Goal: Information Seeking & Learning: Understand process/instructions

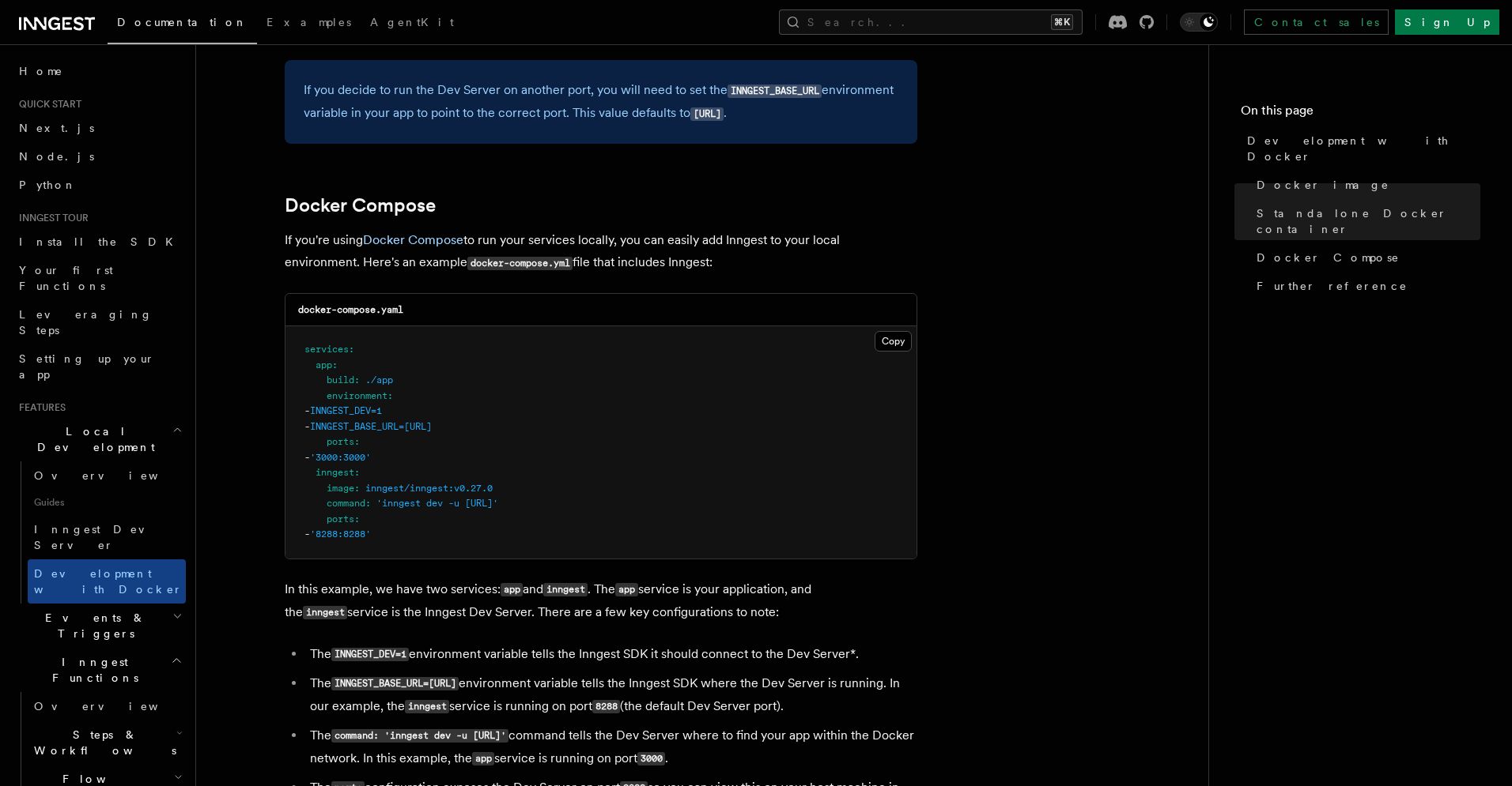
scroll to position [914, 0]
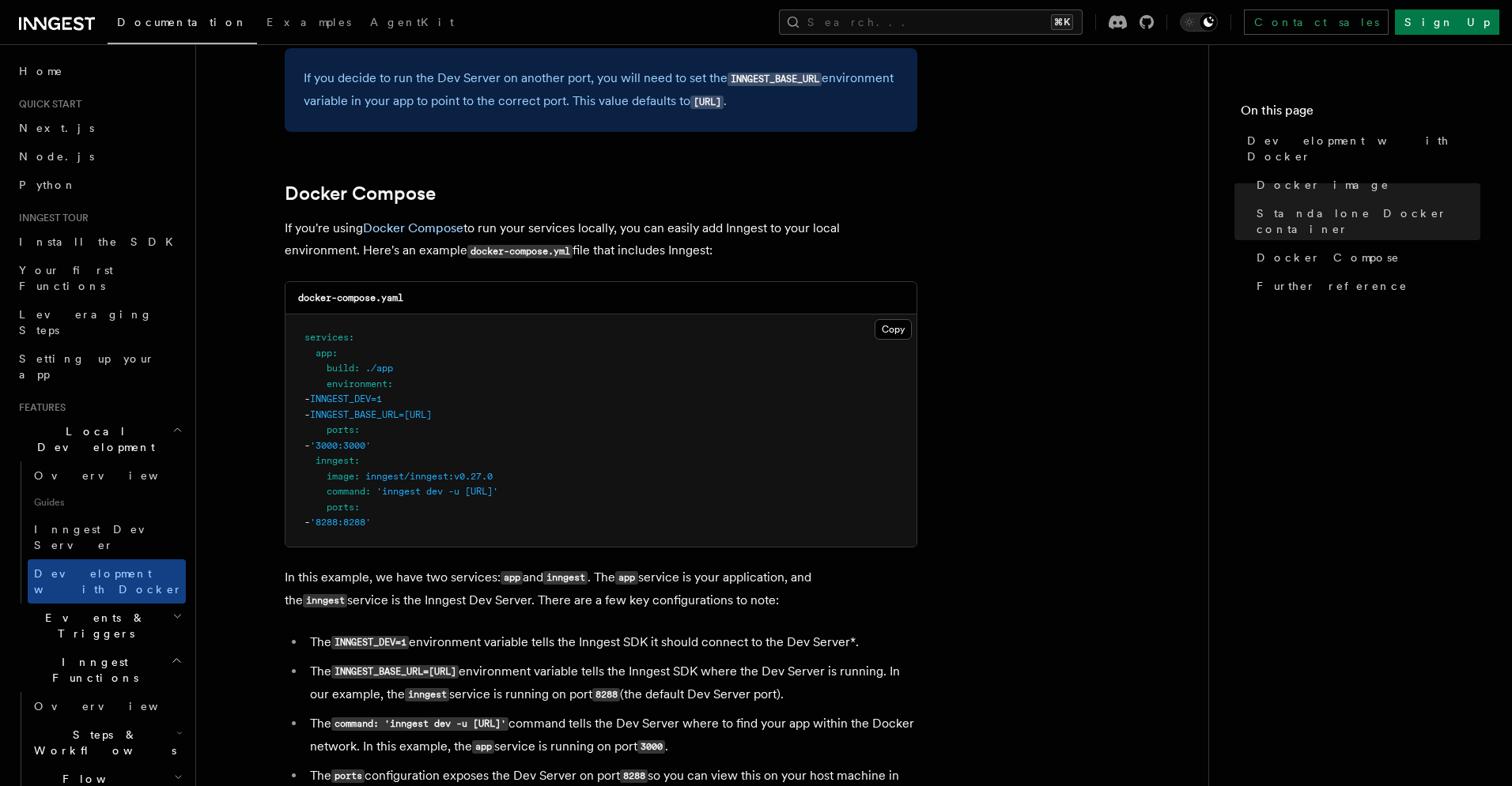
click at [408, 415] on span "INNGEST_BASE_URL=[URL]" at bounding box center [370, 415] width 122 height 11
copy span "INNGEST_BASE_URL"
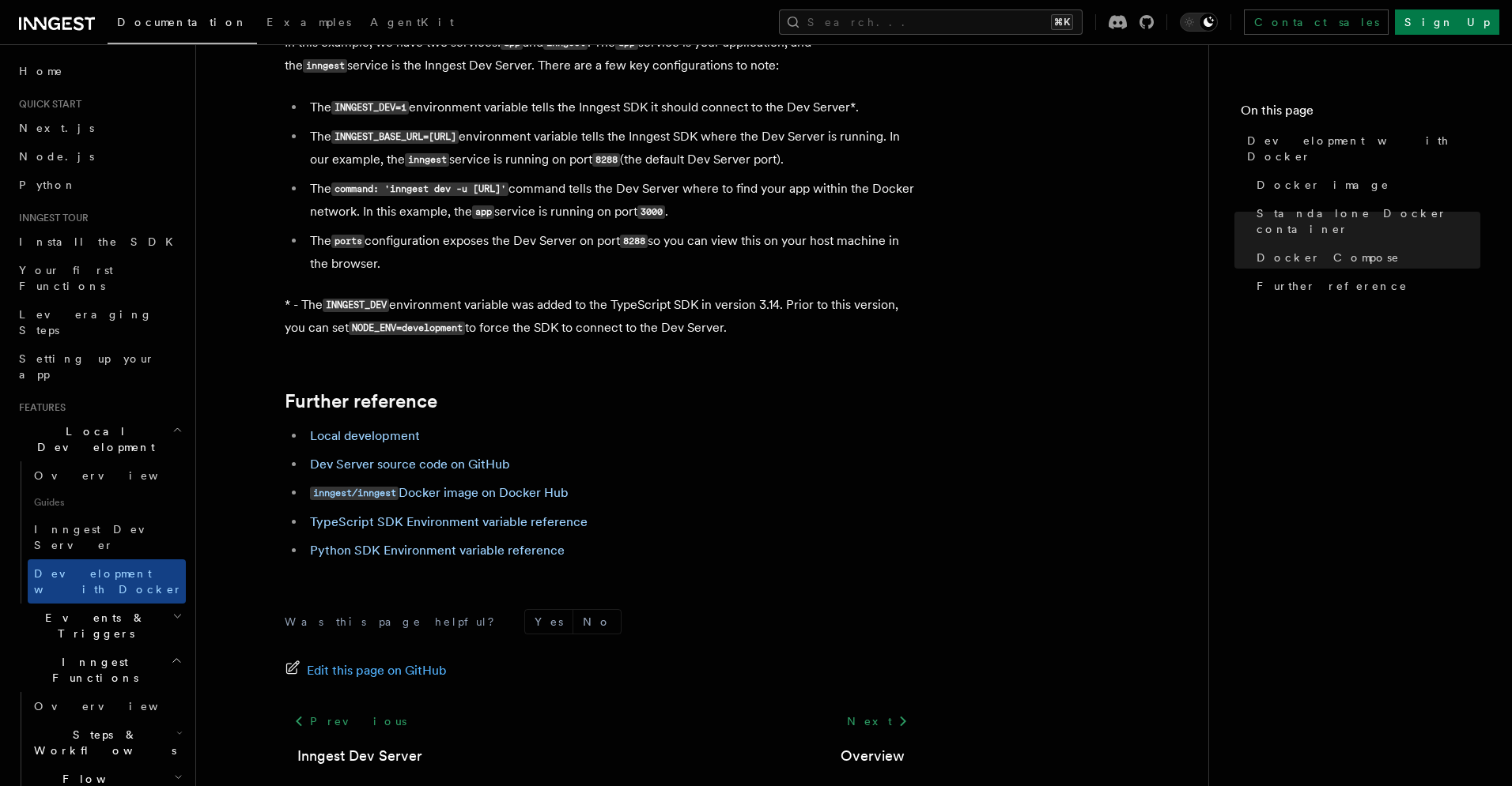
scroll to position [1451, 0]
click at [1303, 250] on span "Docker Compose" at bounding box center [1328, 257] width 143 height 16
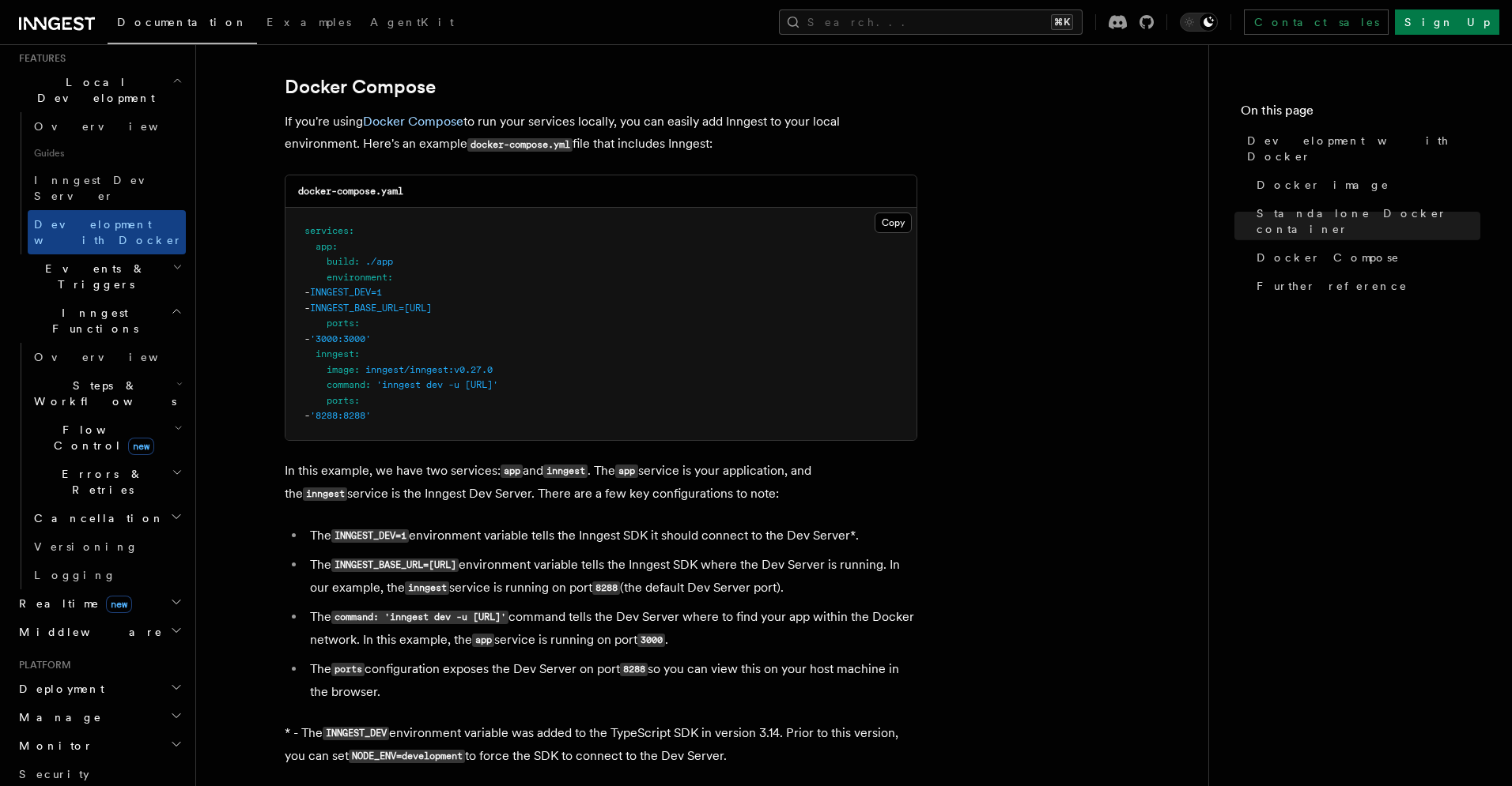
scroll to position [365, 0]
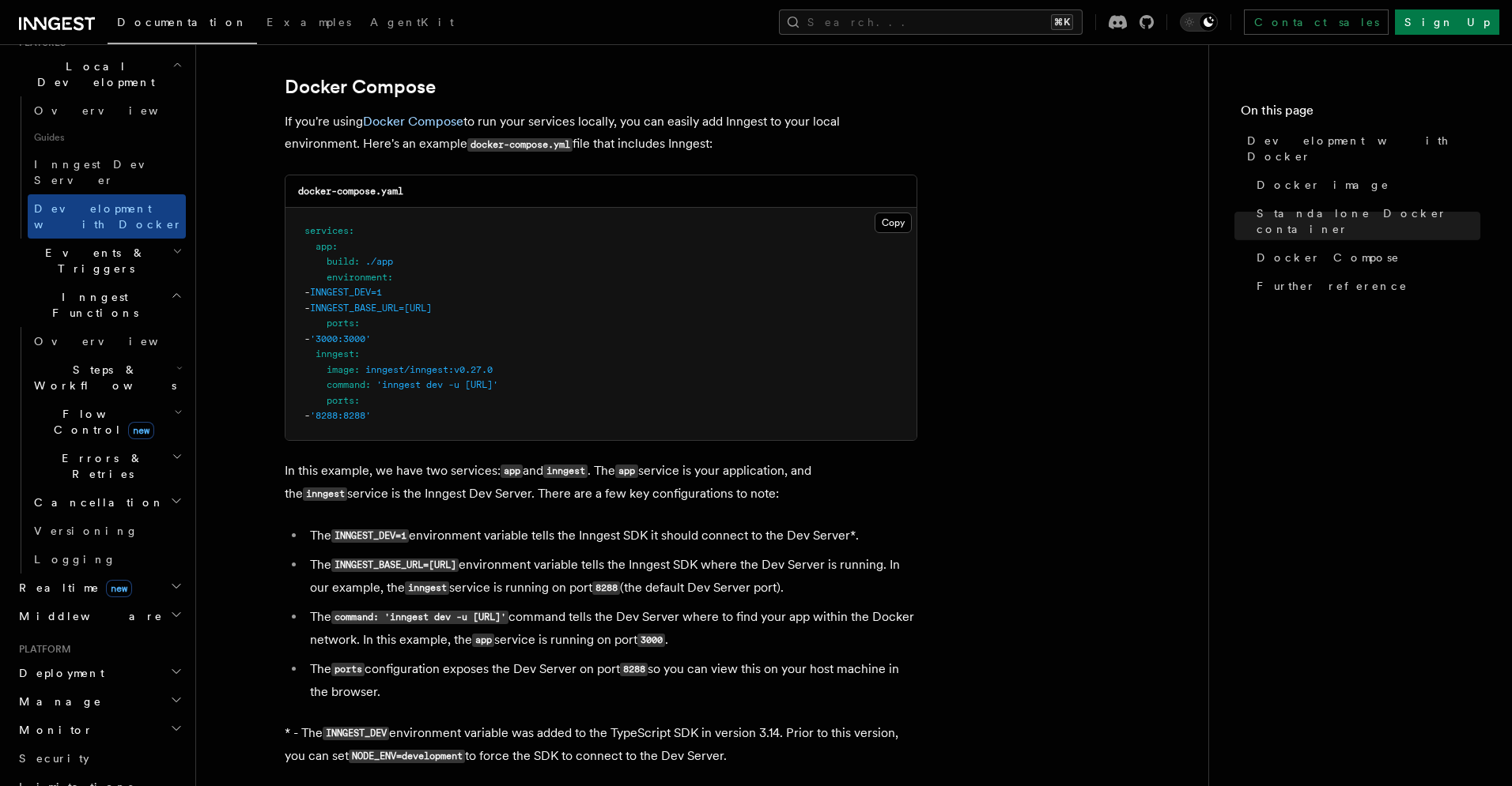
click at [104, 659] on h2 "Deployment" at bounding box center [99, 673] width 173 height 28
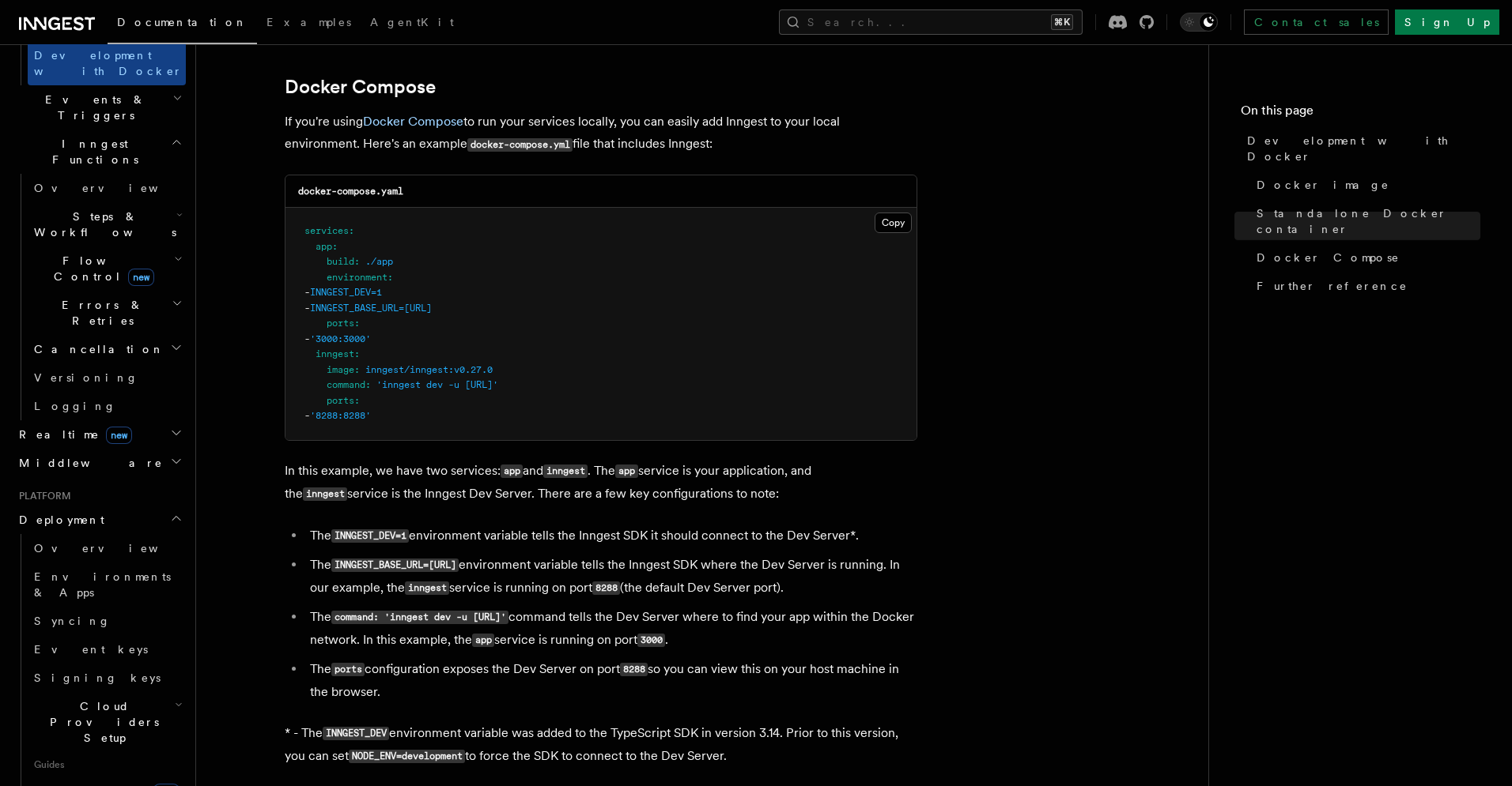
scroll to position [537, 0]
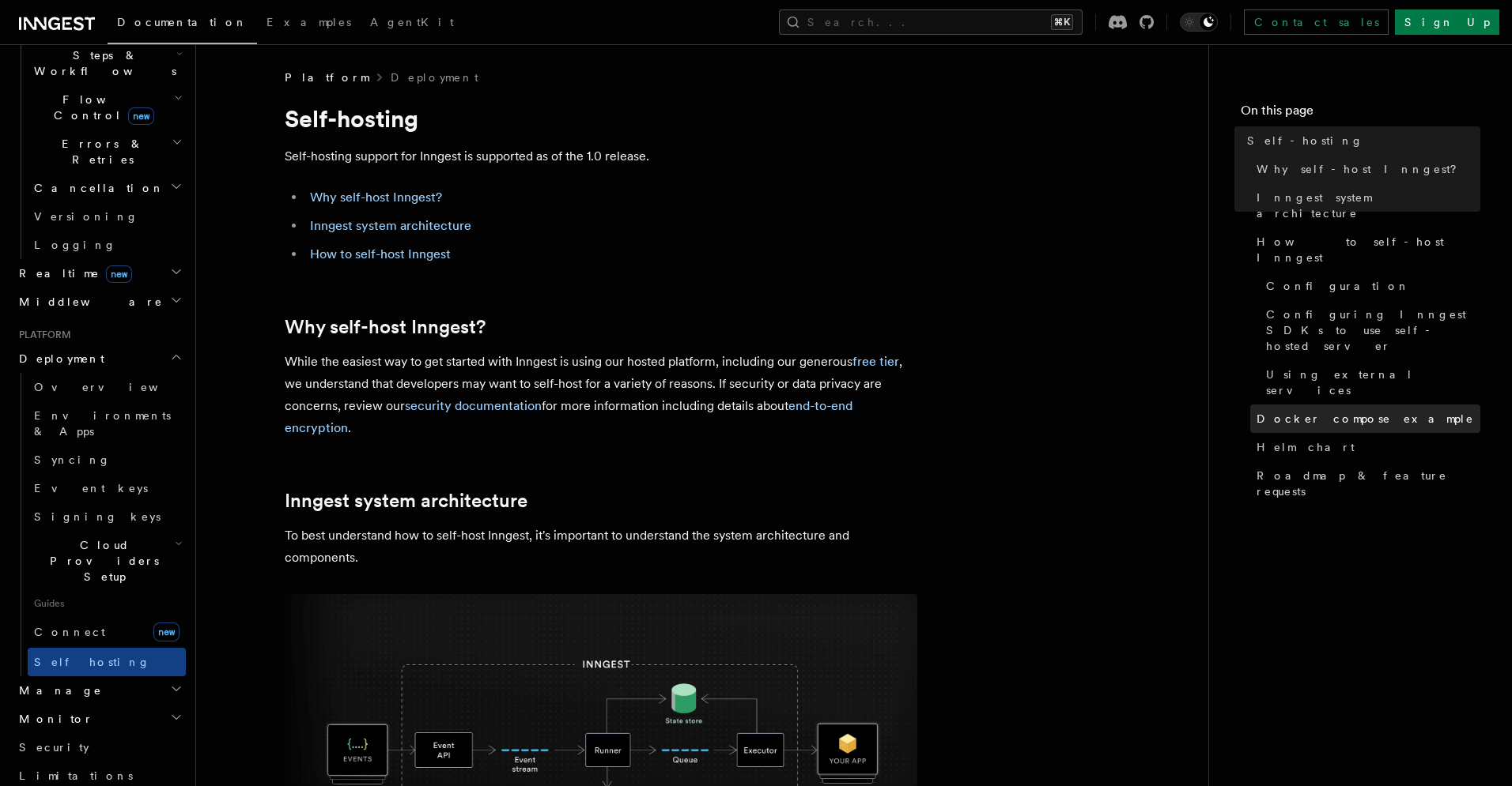
click at [1381, 411] on span "Docker compose example" at bounding box center [1365, 419] width 218 height 16
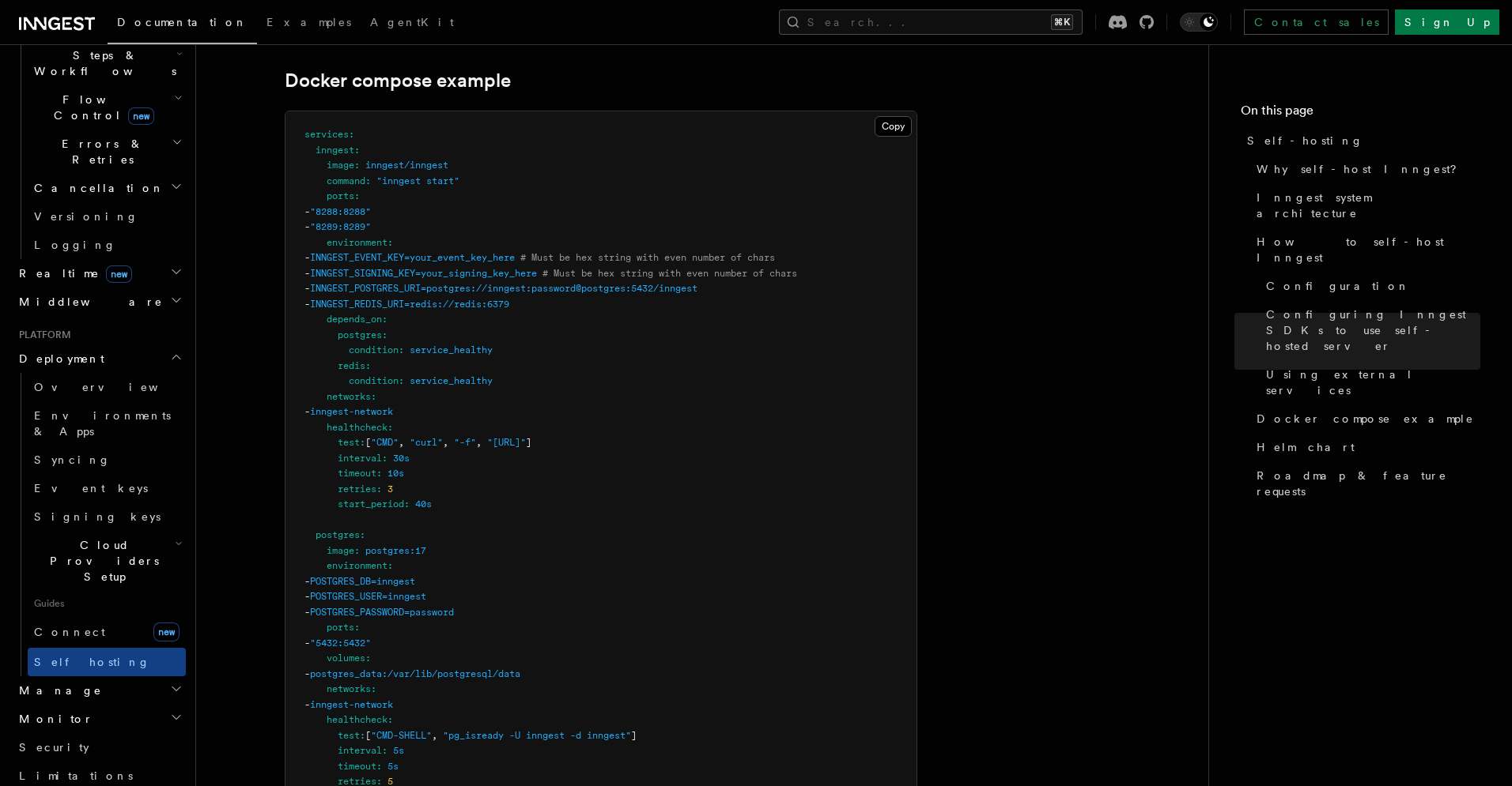
scroll to position [4251, 0]
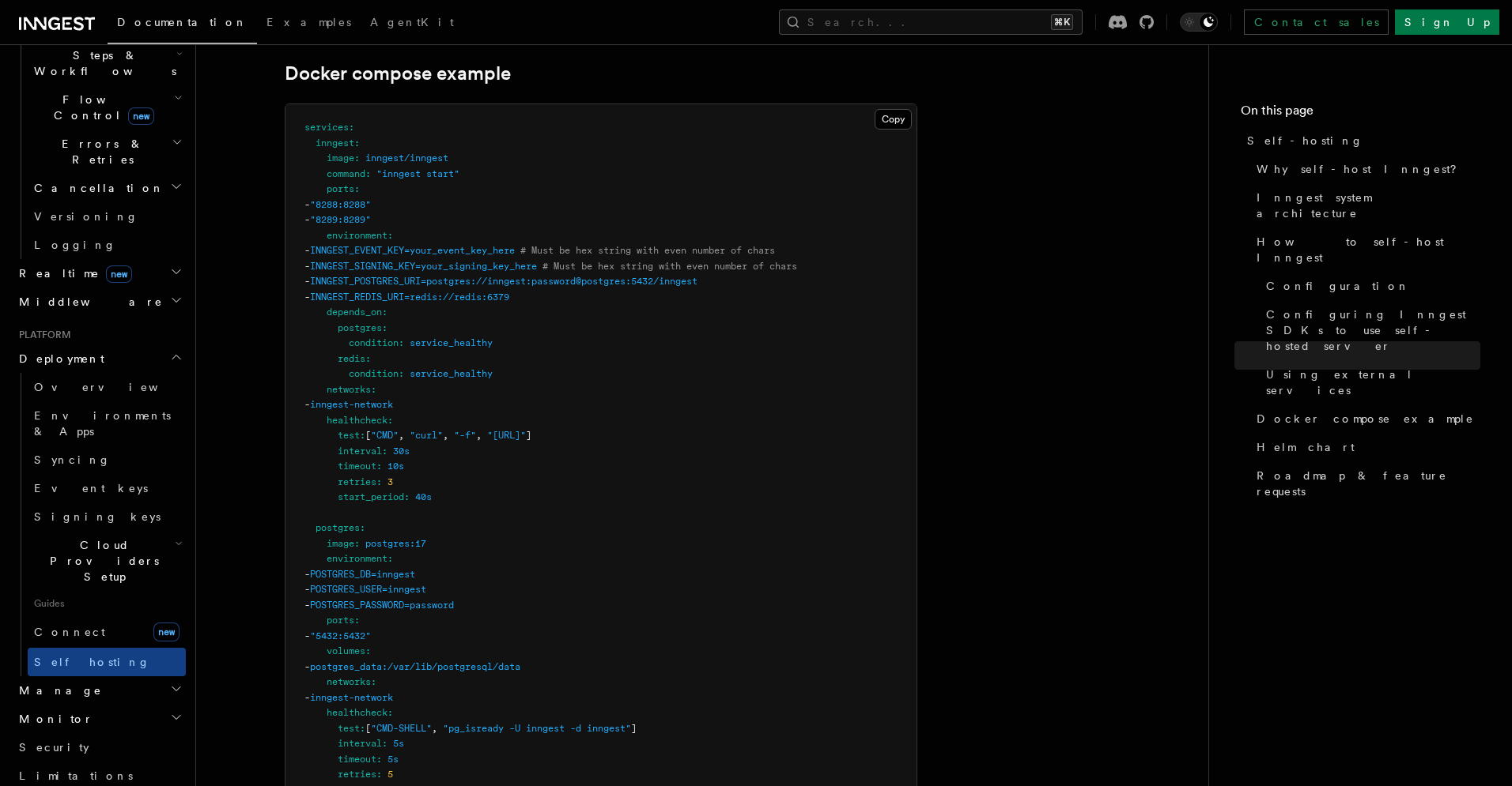
drag, startPoint x: 338, startPoint y: 178, endPoint x: 427, endPoint y: 178, distance: 89.0
click at [427, 178] on pre "services : inngest : image : inngest/inngest command : "inngest start" ports : …" at bounding box center [600, 629] width 631 height 1049
click at [531, 169] on pre "services : inngest : image : inngest/inngest command : "inngest start" ports : …" at bounding box center [600, 629] width 631 height 1049
copy span ""8289:8289""
drag, startPoint x: 350, startPoint y: 174, endPoint x: 424, endPoint y: 174, distance: 74.0
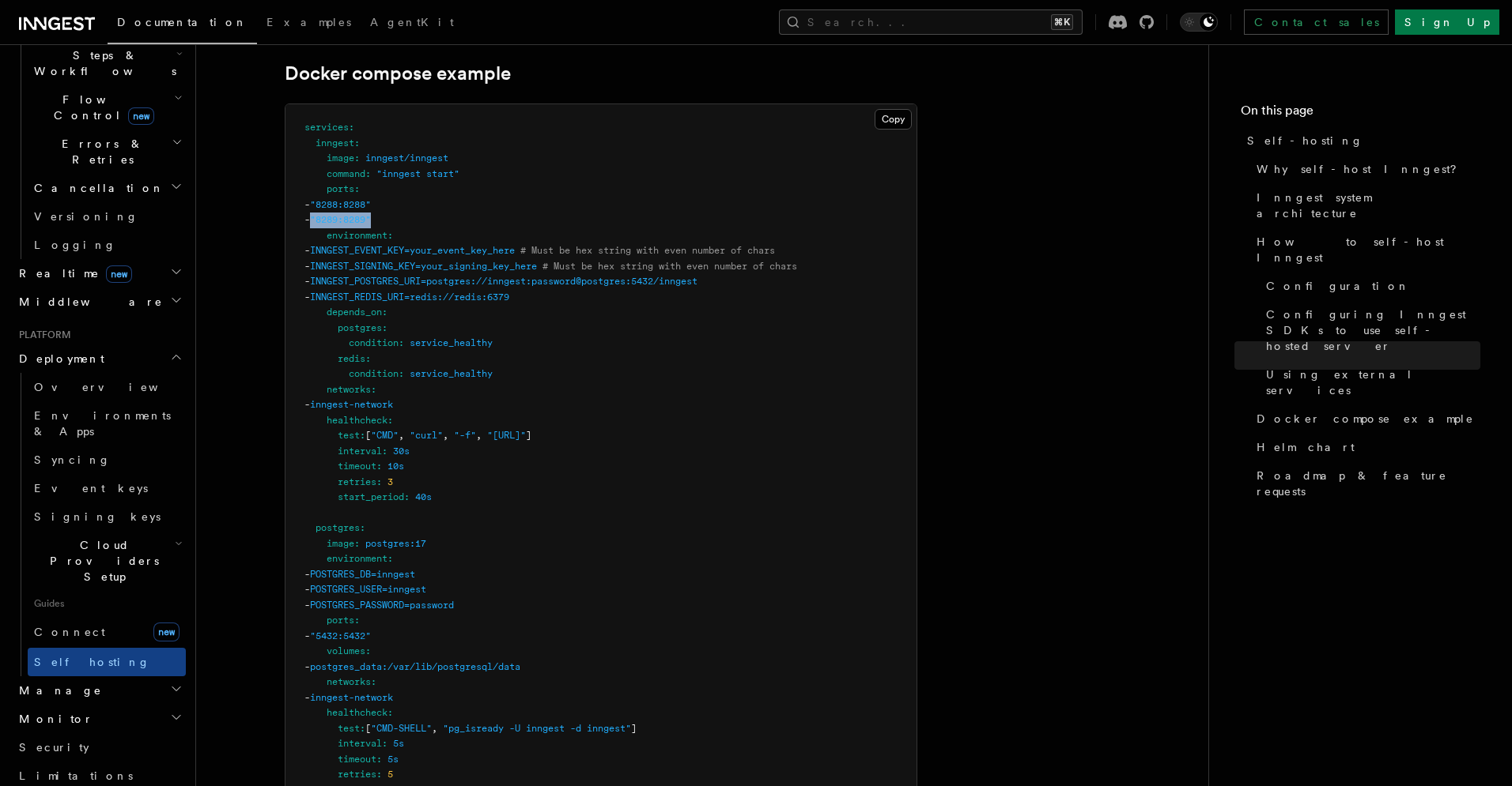
click at [424, 174] on pre "services : inngest : image : inngest/inngest command : "inngest start" ports : …" at bounding box center [600, 629] width 631 height 1049
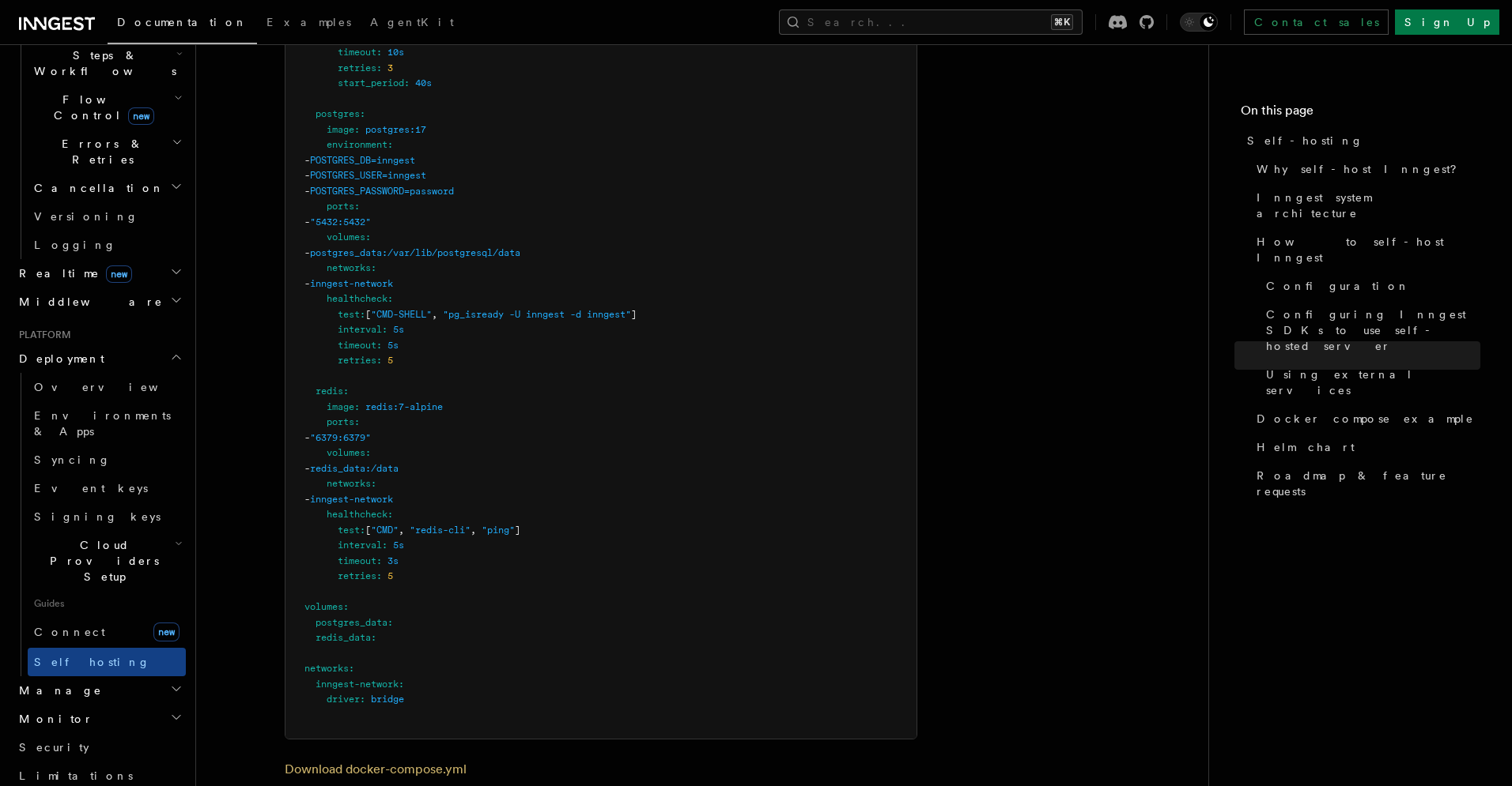
scroll to position [4701, 0]
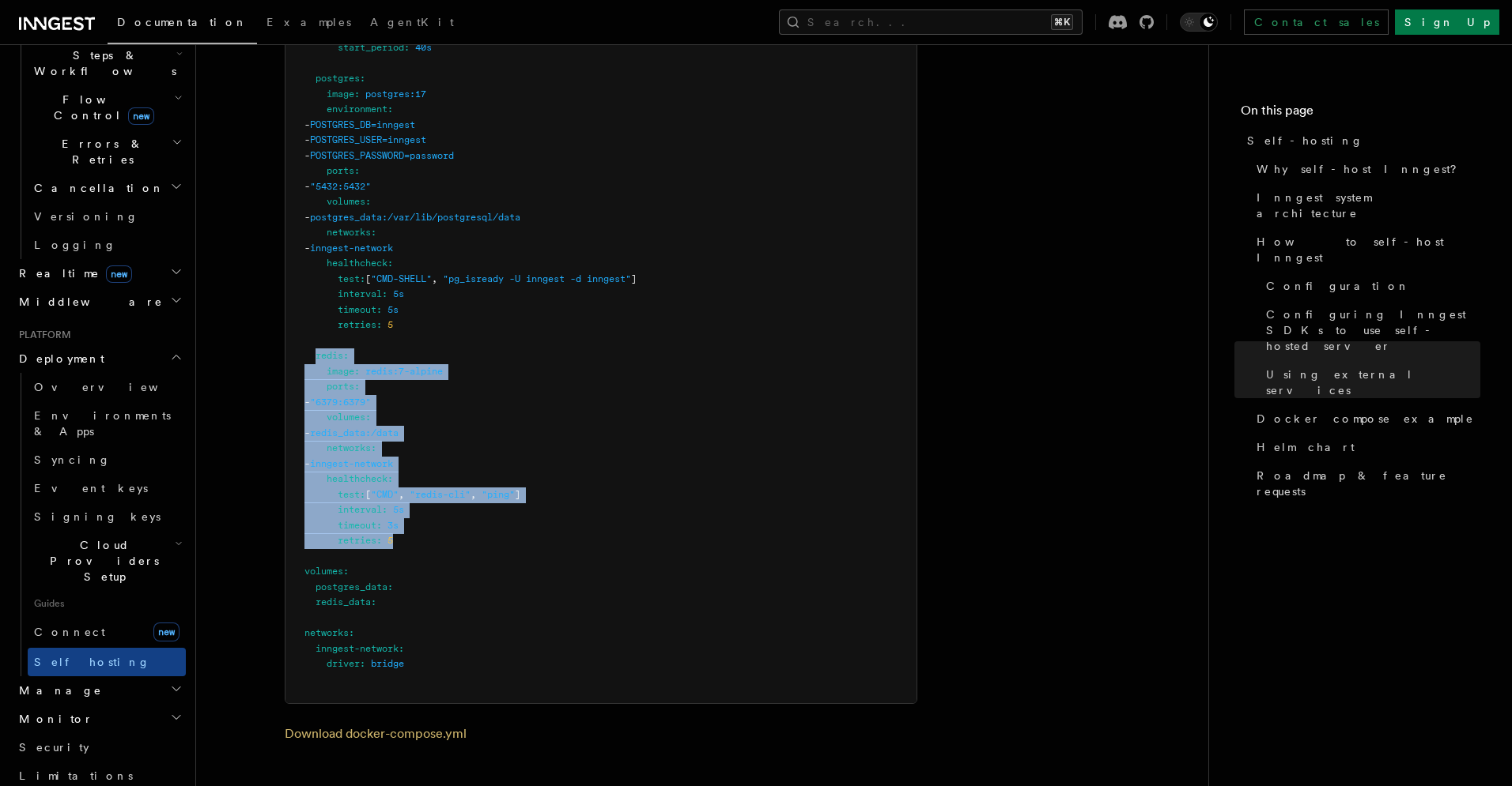
copy code "redis : image : redis:7-alpine ports : - "6379:6379" volumes : - redis_data:/da…"
drag, startPoint x: 317, startPoint y: 310, endPoint x: 415, endPoint y: 501, distance: 214.7
click at [415, 501] on pre "services : inngest : image : inngest/inngest command : "inngest start" ports : …" at bounding box center [600, 179] width 631 height 1049
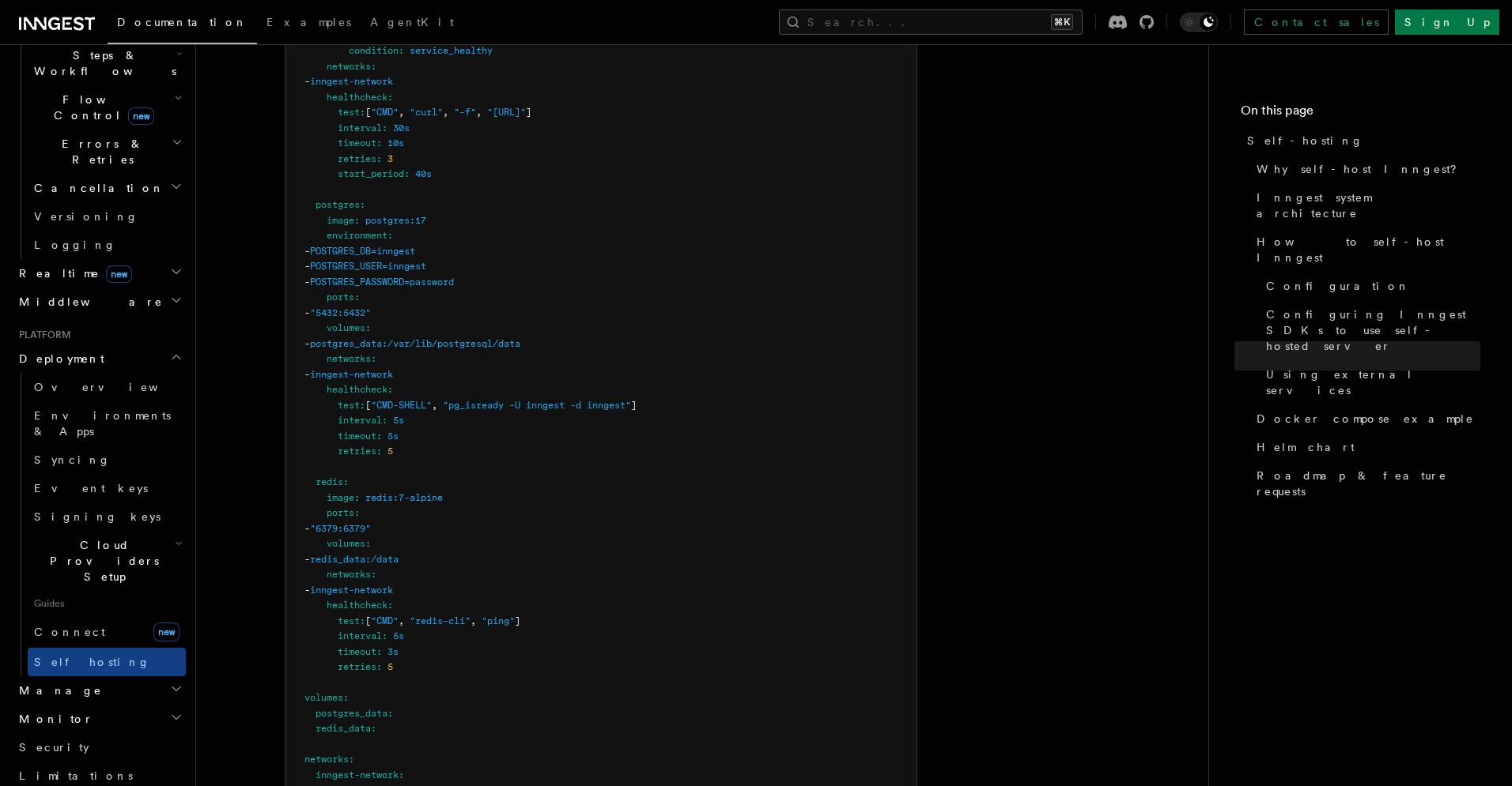
click at [543, 257] on pre "services : inngest : image : inngest/inngest command : "inngest start" ports : …" at bounding box center [600, 306] width 631 height 1049
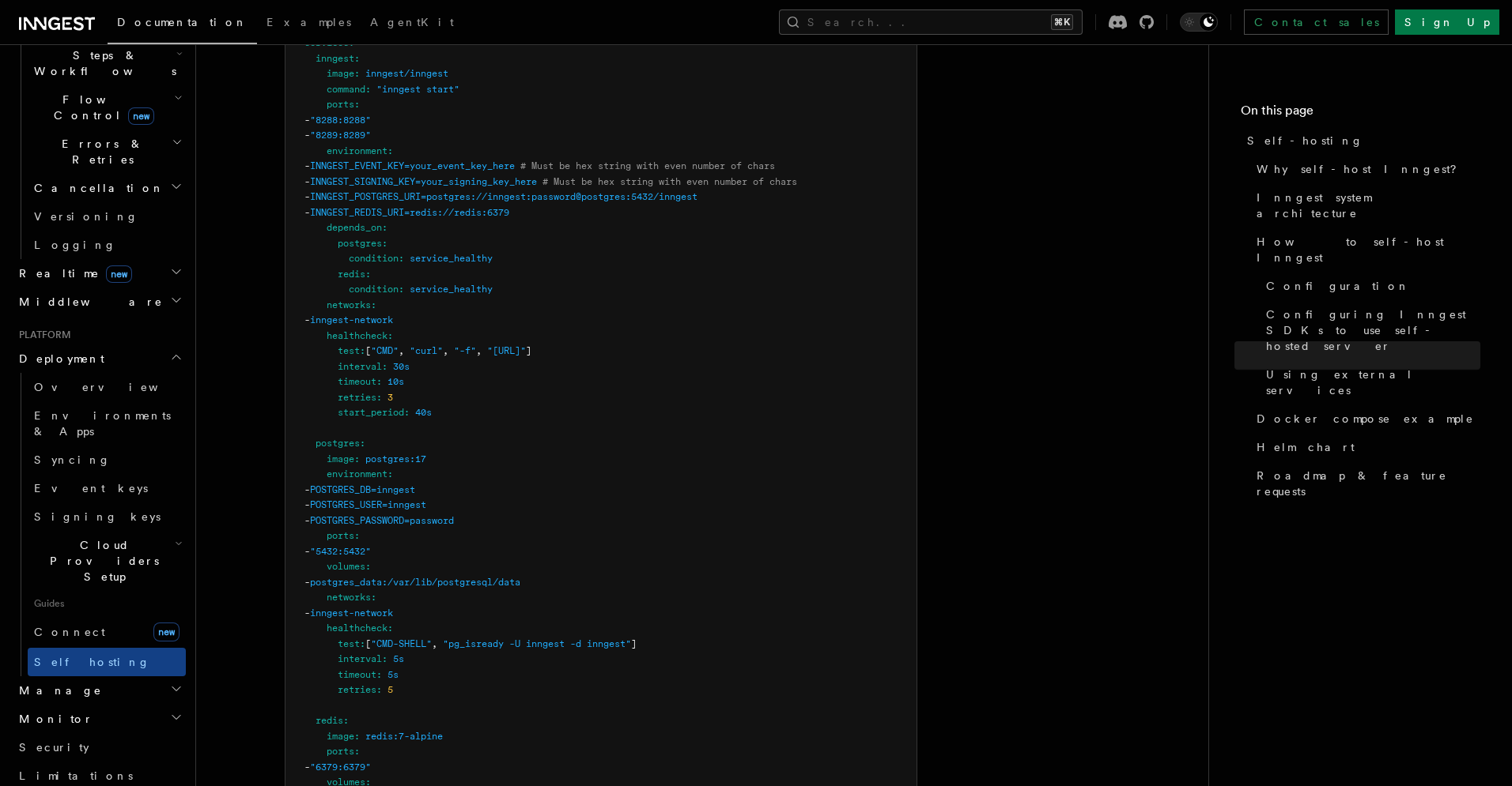
scroll to position [4332, 0]
copy span "INNGEST_POSTGRES_URI=postgres://inngest:password@postgres:5432/inngest"
drag, startPoint x: 351, startPoint y: 155, endPoint x: 770, endPoint y: 162, distance: 419.1
click at [770, 162] on pre "services : inngest : image : inngest/inngest command : "inngest start" ports : …" at bounding box center [600, 548] width 631 height 1049
click at [528, 183] on pre "services : inngest : image : inngest/inngest command : "inngest start" ports : …" at bounding box center [600, 548] width 631 height 1049
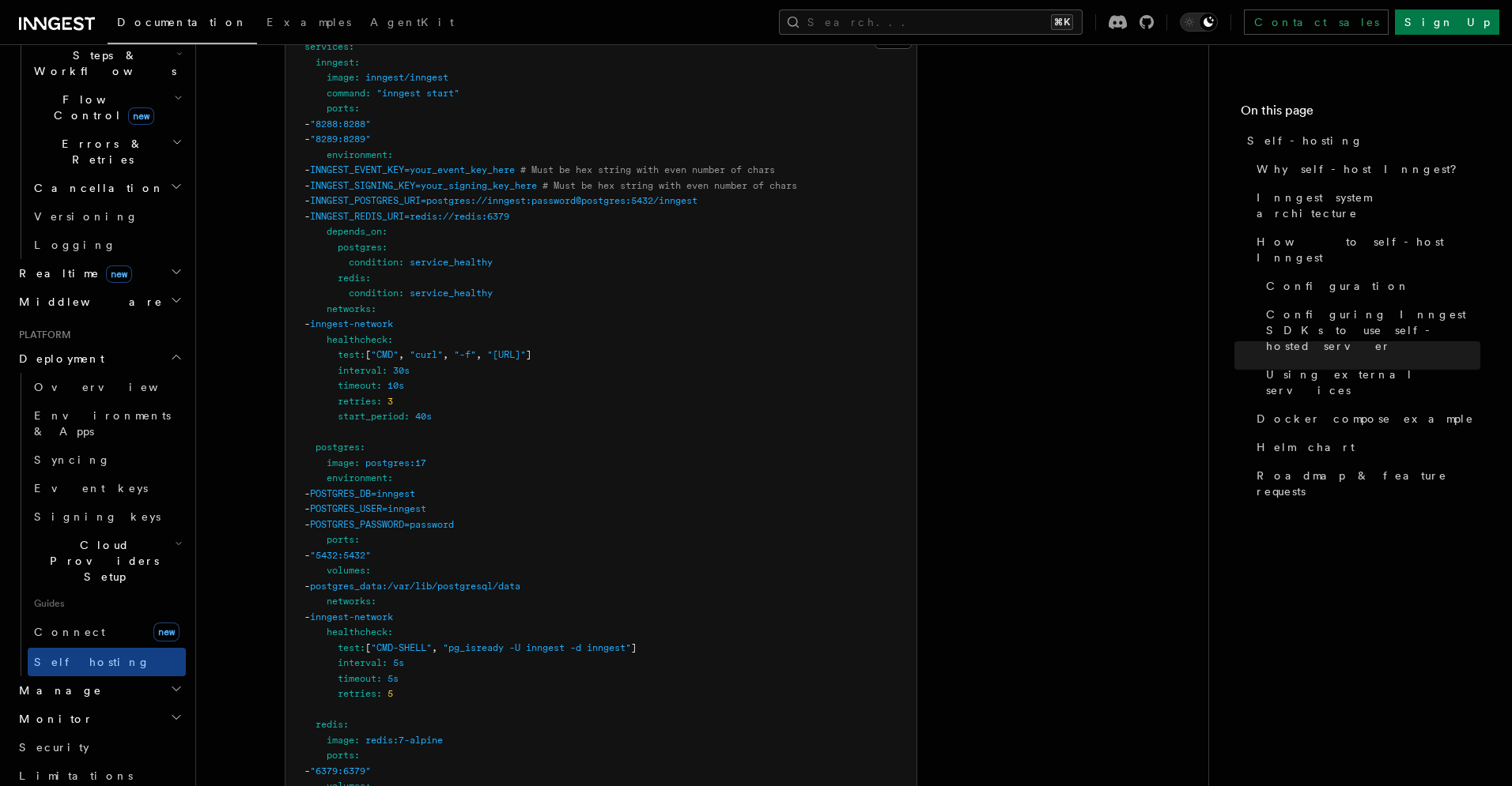
click at [370, 242] on span "postgres" at bounding box center [359, 248] width 44 height 11
drag, startPoint x: 353, startPoint y: 170, endPoint x: 551, endPoint y: 173, distance: 198.0
click at [510, 211] on span "INNGEST_REDIS_URI=redis://redis:6379" at bounding box center [409, 217] width 199 height 11
click at [571, 178] on pre "services : inngest : image : inngest/inngest command : "inngest start" ports : …" at bounding box center [600, 548] width 631 height 1049
click at [556, 176] on pre "services : inngest : image : inngest/inngest command : "inngest start" ports : …" at bounding box center [600, 548] width 631 height 1049
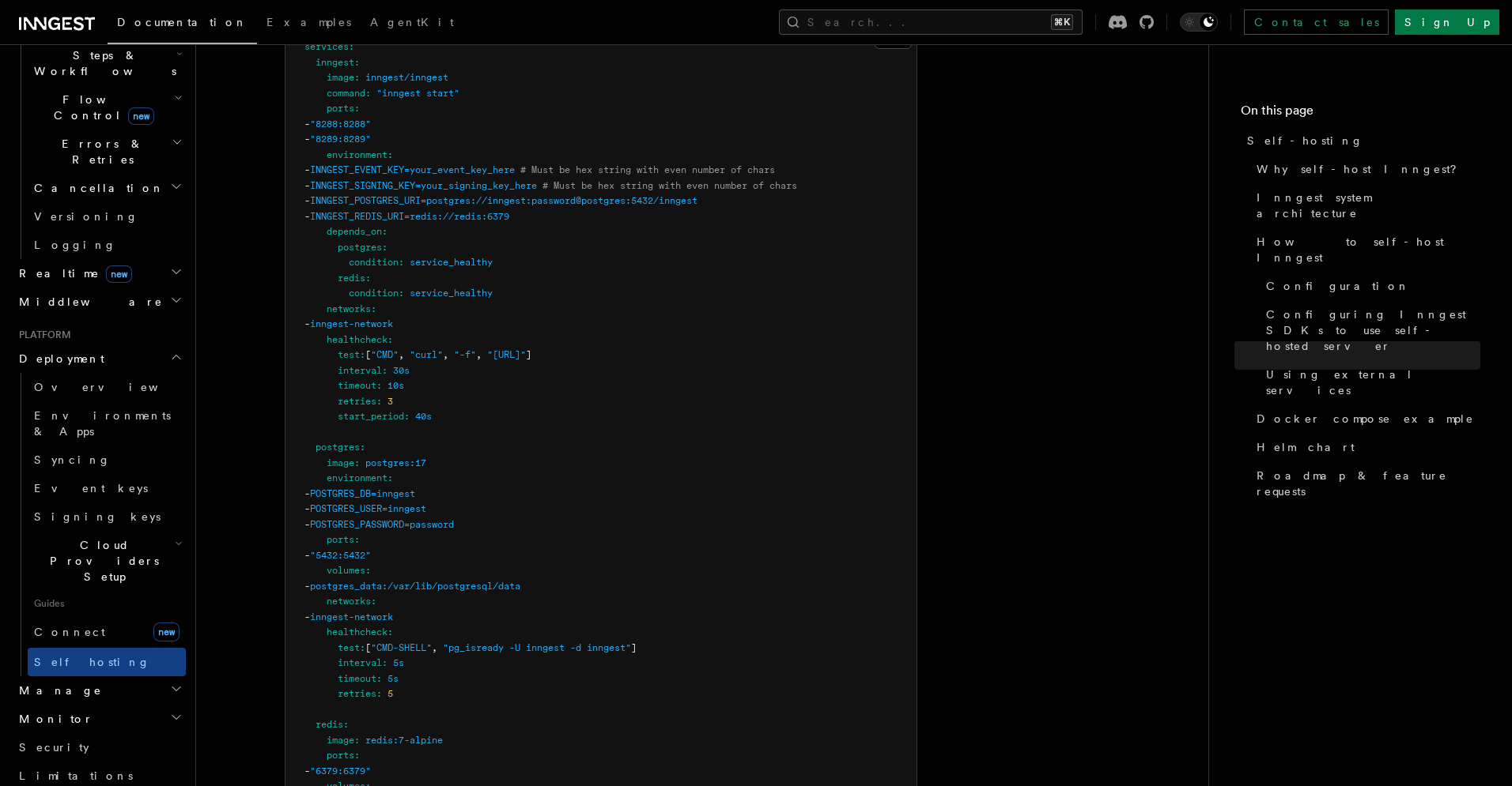
click at [510, 211] on span "INNGEST_REDIS_URI=redis://redis:6379" at bounding box center [409, 217] width 199 height 11
copy span "INNGEST_REDIS_URI=redis://redis:6379"
drag, startPoint x: 351, startPoint y: 171, endPoint x: 563, endPoint y: 166, distance: 212.1
click at [563, 167] on pre "services : inngest : image : inngest/inngest command : "inngest start" ports : …" at bounding box center [600, 548] width 631 height 1049
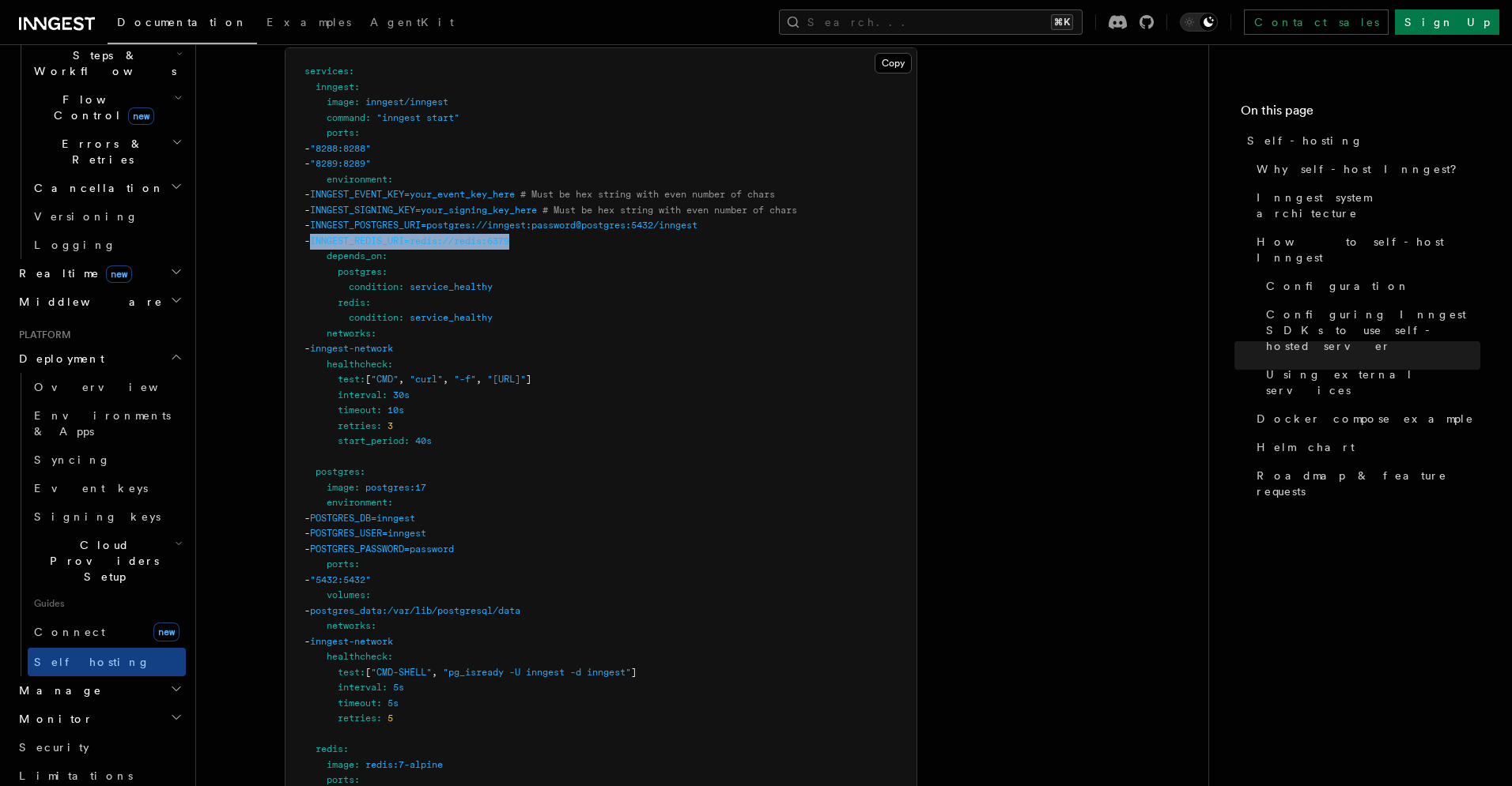
scroll to position [4306, 0]
click at [707, 265] on pre "services : inngest : image : inngest/inngest command : "inngest start" ports : …" at bounding box center [600, 574] width 631 height 1049
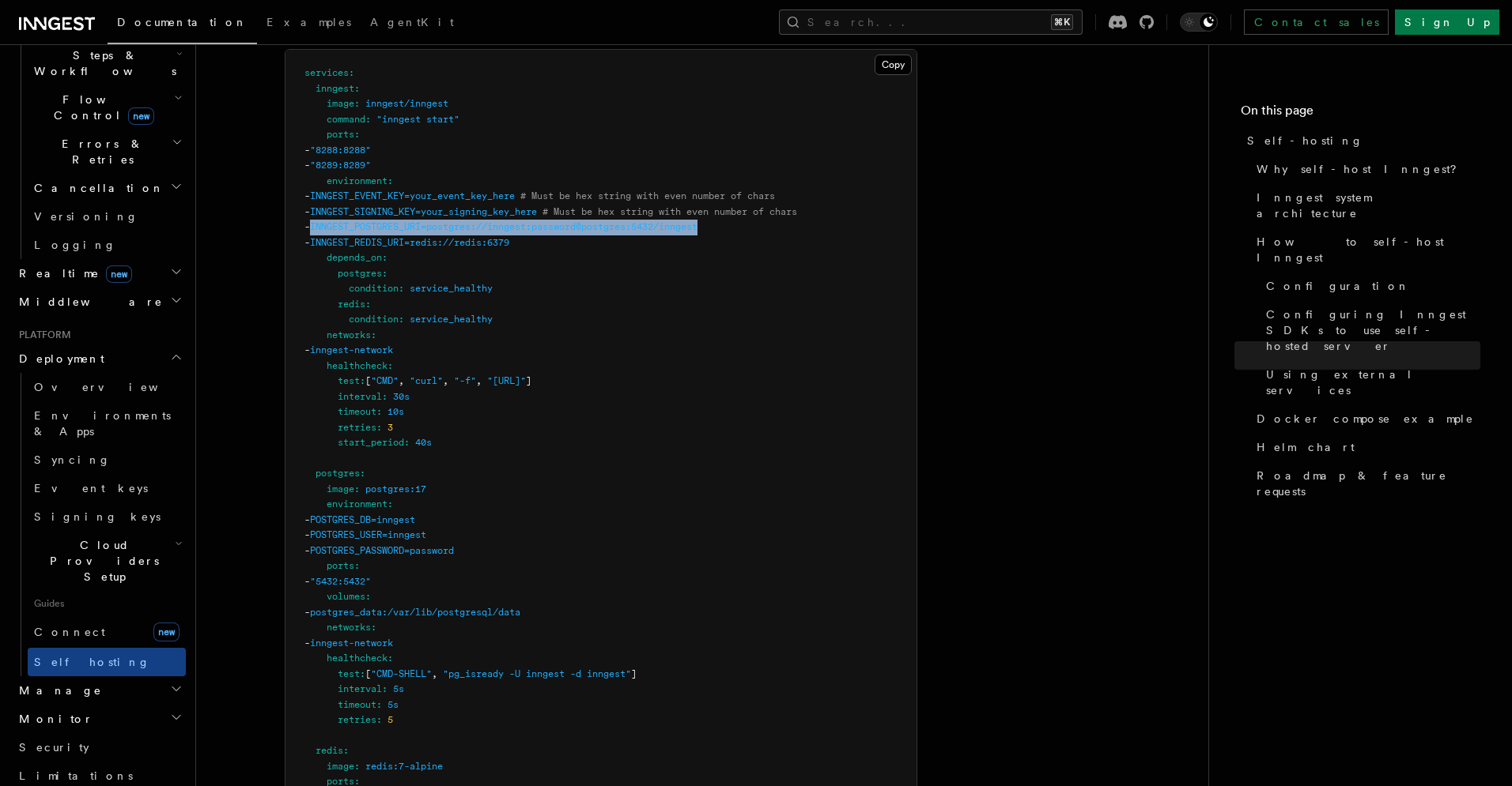
copy span "INNGEST_POSTGRES_URI=postgres://inngest:password@postgres:5432/inngest"
drag, startPoint x: 351, startPoint y: 182, endPoint x: 750, endPoint y: 180, distance: 399.0
click at [750, 180] on pre "services : inngest : image : inngest/inngest command : "inngest start" ports : …" at bounding box center [600, 574] width 631 height 1049
